Goal: Find specific page/section: Find specific page/section

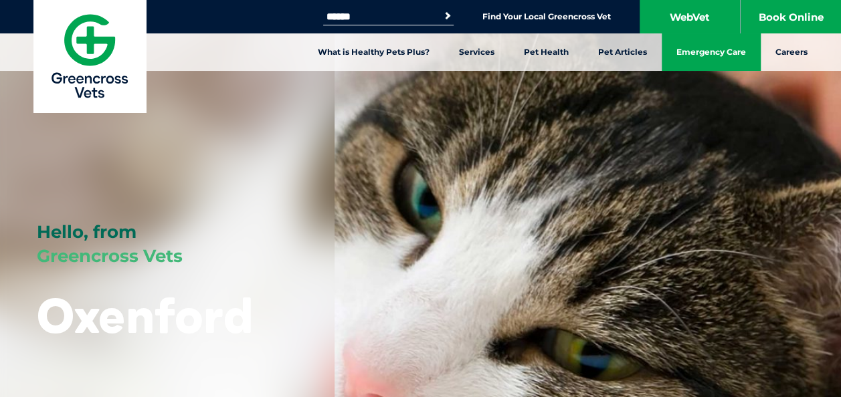
click at [716, 52] on link "Emergency Care" at bounding box center [710, 51] width 99 height 37
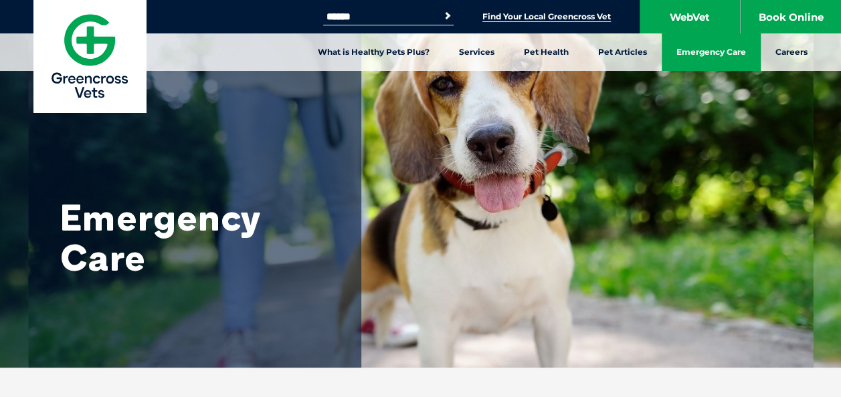
click at [581, 15] on link "Find Your Local Greencross Vet" at bounding box center [546, 16] width 128 height 11
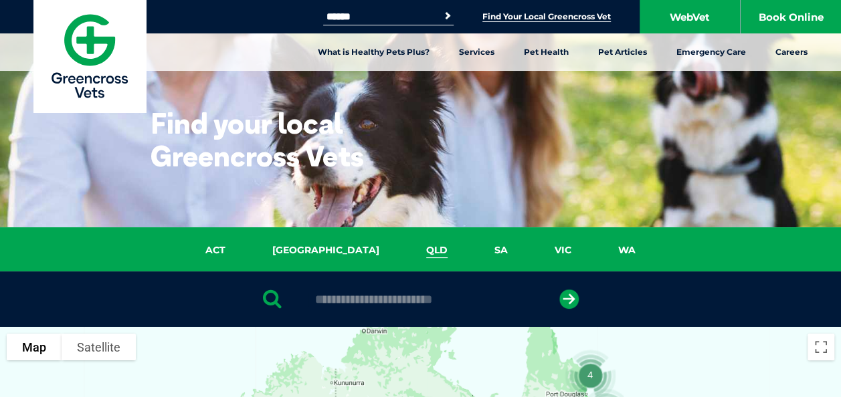
click at [403, 247] on link "QLD" at bounding box center [437, 250] width 68 height 15
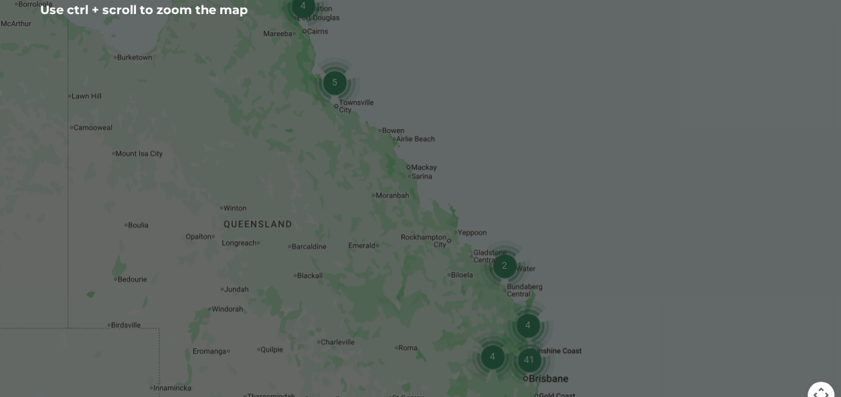
scroll to position [374, 0]
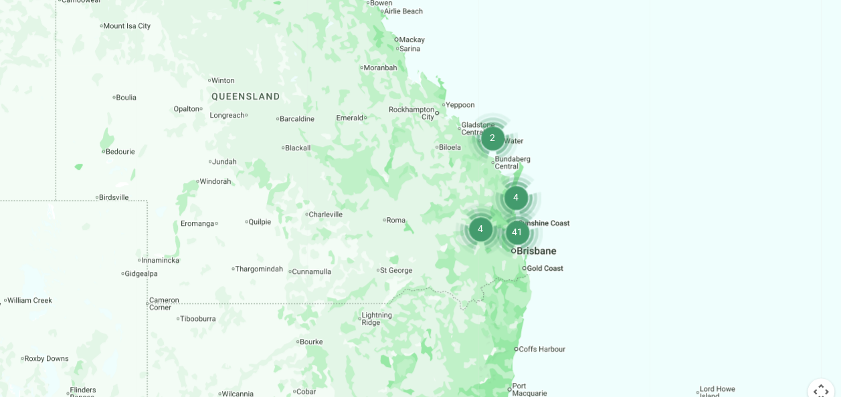
drag, startPoint x: 599, startPoint y: 298, endPoint x: 582, endPoint y: 147, distance: 152.2
click at [582, 147] on div at bounding box center [420, 211] width 841 height 516
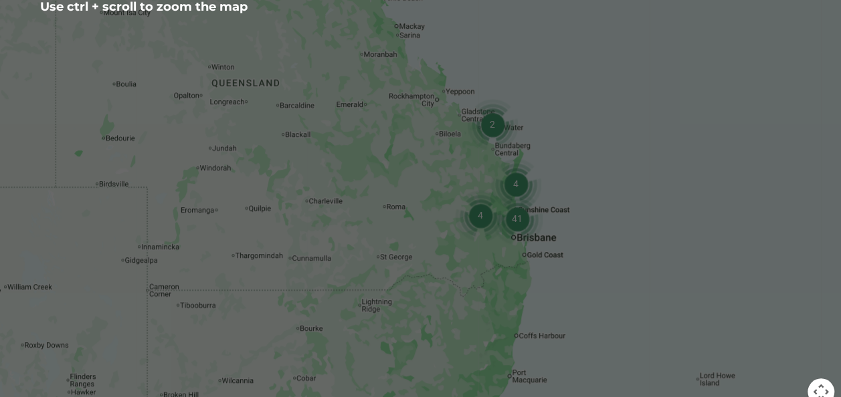
click at [521, 219] on img "41" at bounding box center [517, 219] width 62 height 62
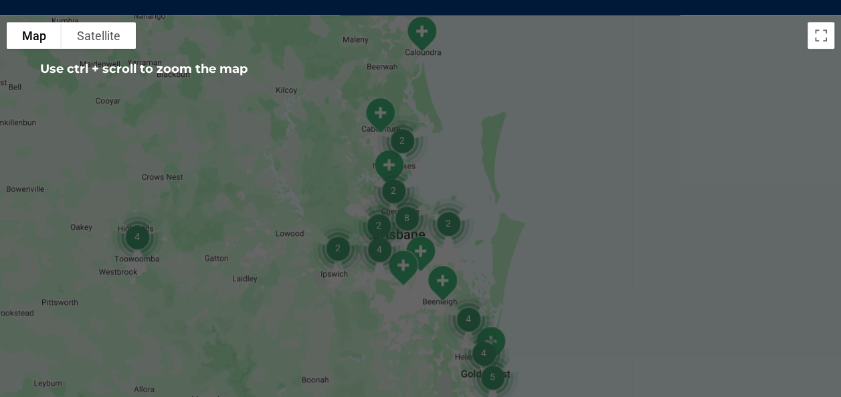
scroll to position [307, 0]
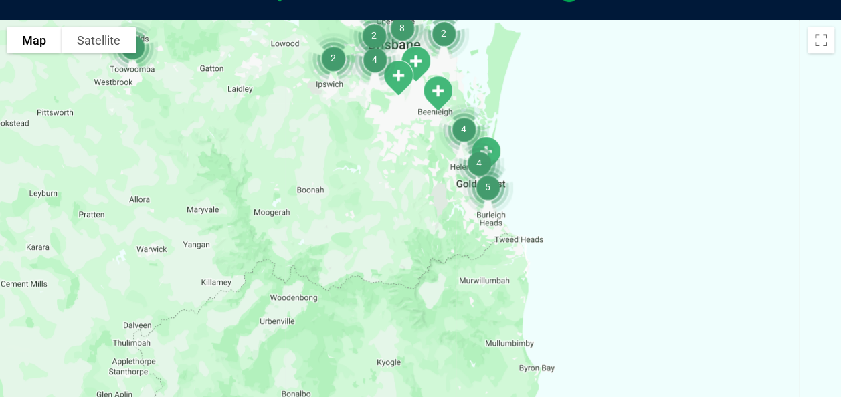
drag, startPoint x: 573, startPoint y: 296, endPoint x: 567, endPoint y: 80, distance: 216.1
click at [567, 80] on div "To navigate, press the arrow keys." at bounding box center [420, 278] width 841 height 516
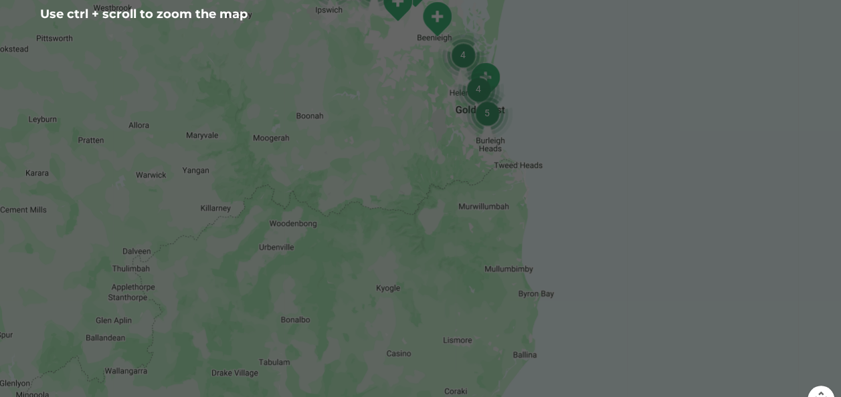
scroll to position [374, 0]
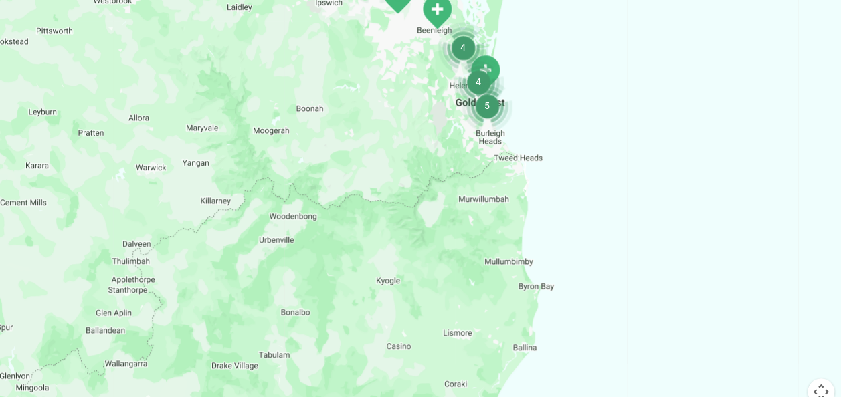
click at [475, 83] on img "5" at bounding box center [487, 106] width 62 height 62
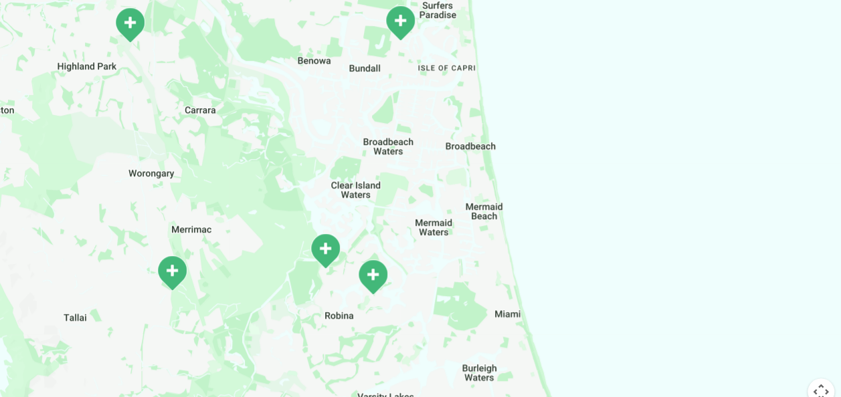
drag, startPoint x: 502, startPoint y: 62, endPoint x: 478, endPoint y: 309, distance: 247.9
click at [475, 320] on div "To navigate, press the arrow keys." at bounding box center [420, 211] width 841 height 516
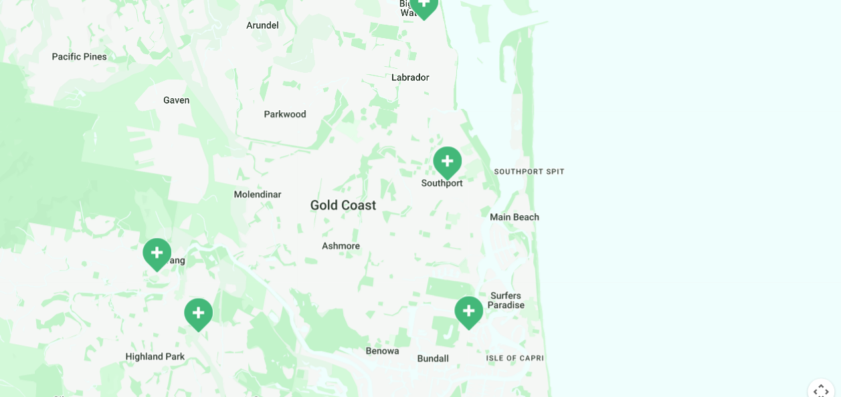
drag, startPoint x: 487, startPoint y: 106, endPoint x: 556, endPoint y: 320, distance: 224.4
click at [556, 320] on div "To navigate, press the arrow keys." at bounding box center [420, 211] width 841 height 516
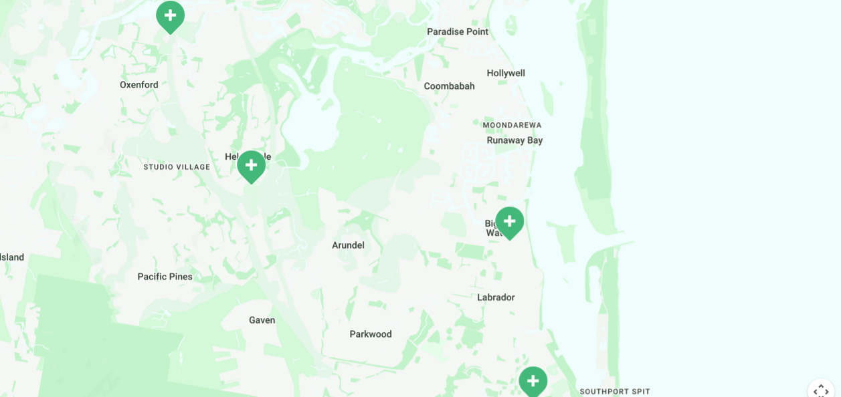
drag, startPoint x: 531, startPoint y: 120, endPoint x: 674, endPoint y: 409, distance: 322.4
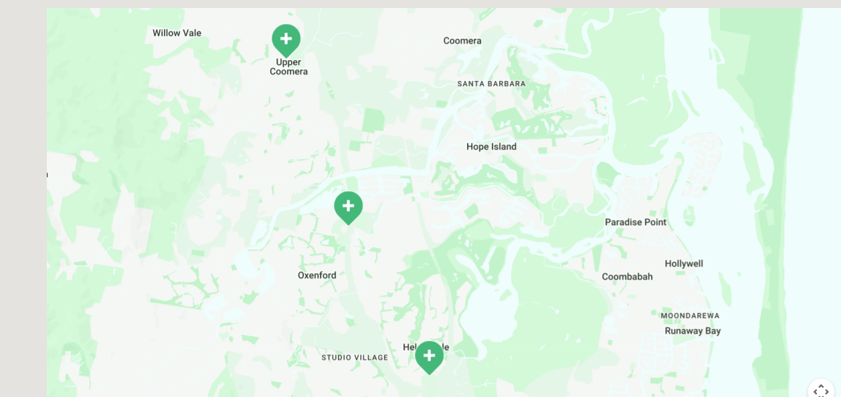
drag, startPoint x: 375, startPoint y: 158, endPoint x: 480, endPoint y: 277, distance: 158.7
click at [504, 292] on div "To navigate, press the arrow keys." at bounding box center [420, 211] width 841 height 516
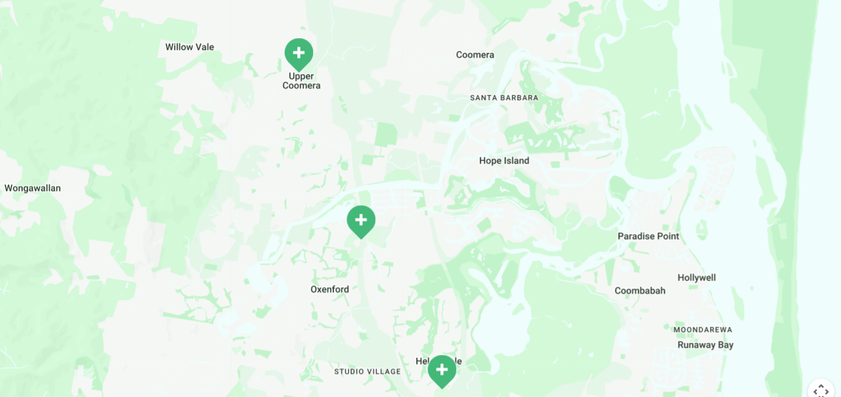
click at [362, 219] on img "Oxenford" at bounding box center [360, 222] width 44 height 47
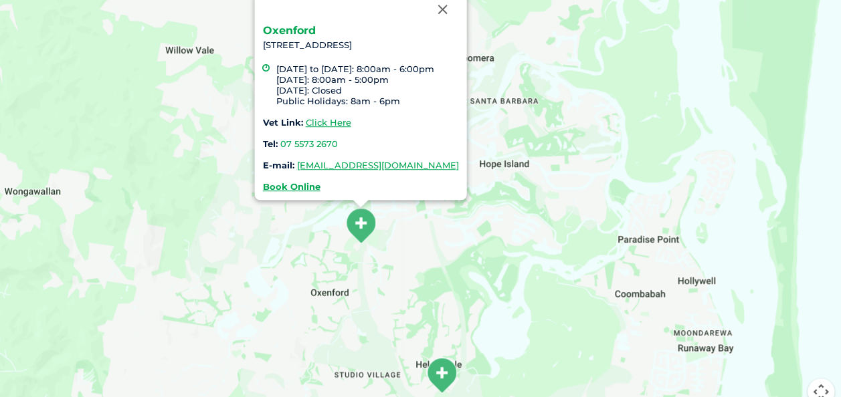
click at [286, 27] on link "Oxenford" at bounding box center [288, 30] width 53 height 13
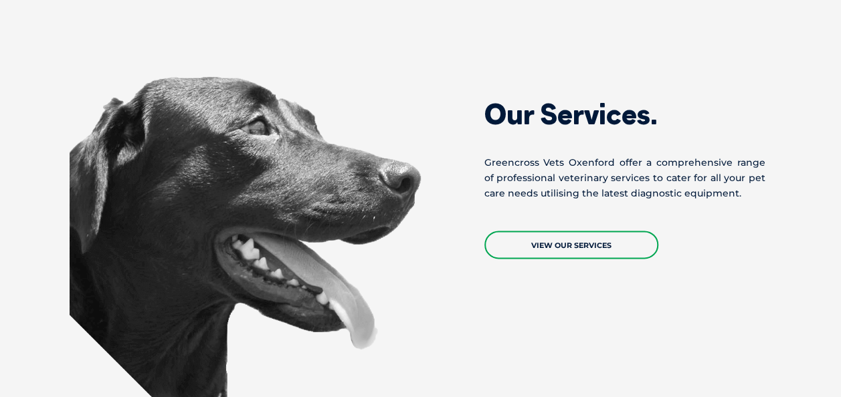
scroll to position [268, 0]
